Goal: Find specific page/section

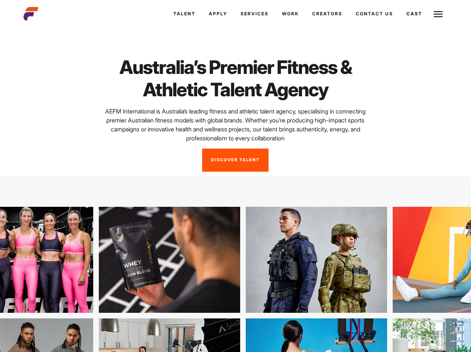
click at [413, 14] on link "Cast" at bounding box center [414, 14] width 29 height 20
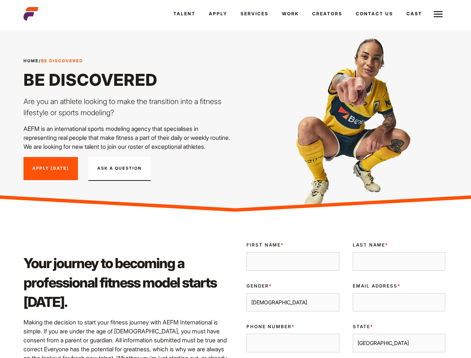
click at [413, 14] on link "Cast" at bounding box center [414, 14] width 29 height 20
